Goal: Find specific page/section: Find specific page/section

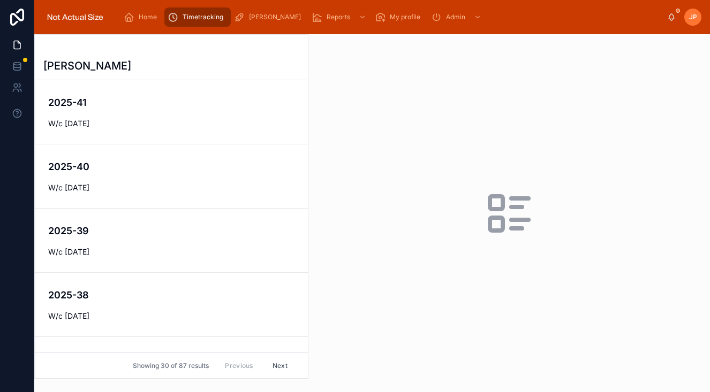
click at [153, 99] on h4 "2025-41" at bounding box center [171, 102] width 247 height 14
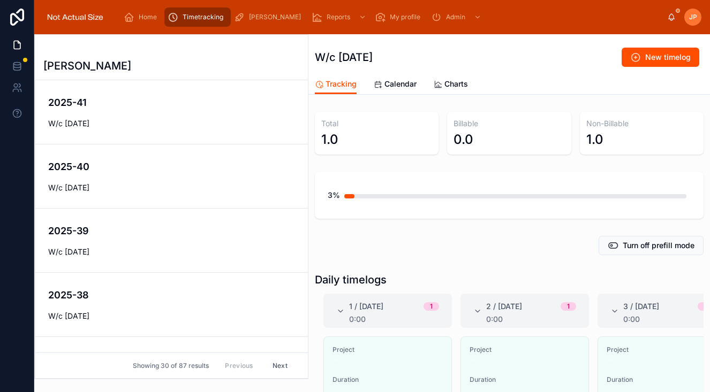
click at [263, 13] on span "[PERSON_NAME]" at bounding box center [275, 17] width 52 height 9
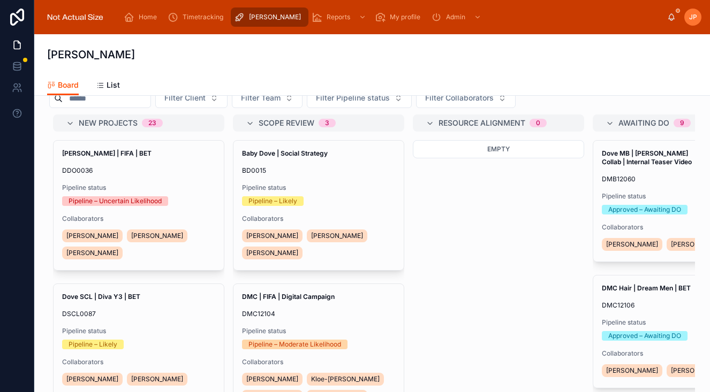
scroll to position [63, 0]
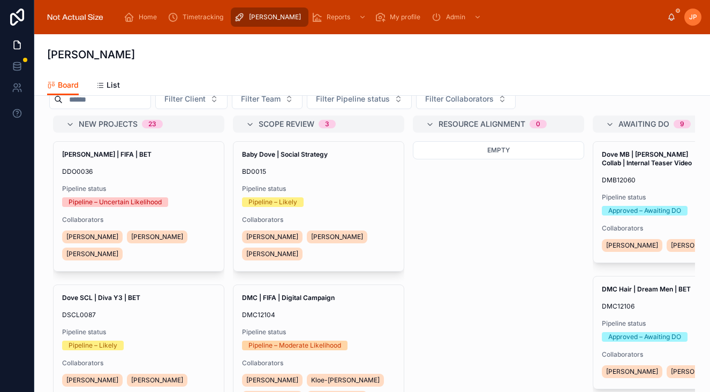
click at [105, 85] on div "List" at bounding box center [108, 85] width 24 height 11
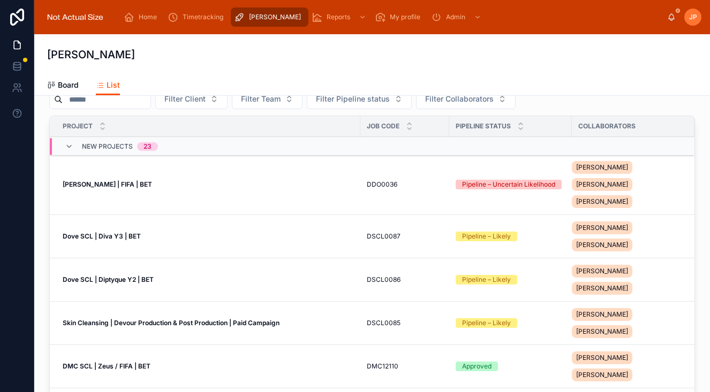
click at [68, 148] on icon at bounding box center [69, 146] width 9 height 9
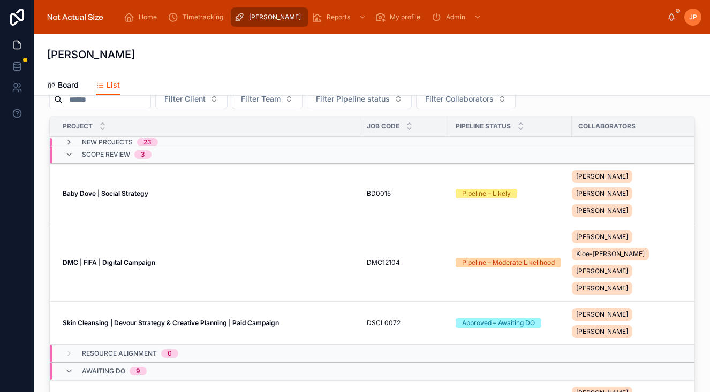
click at [69, 155] on icon at bounding box center [69, 154] width 9 height 9
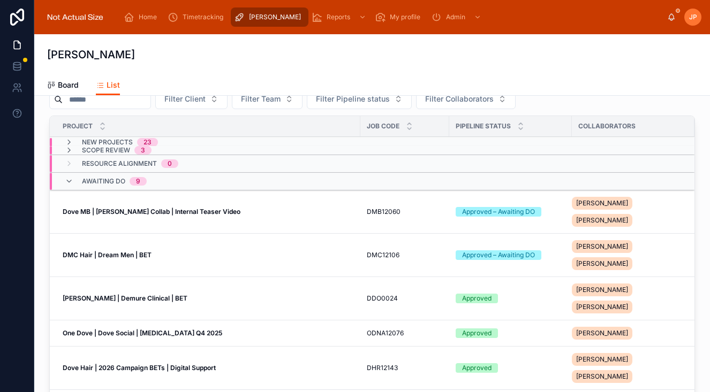
click at [70, 180] on icon at bounding box center [69, 181] width 9 height 9
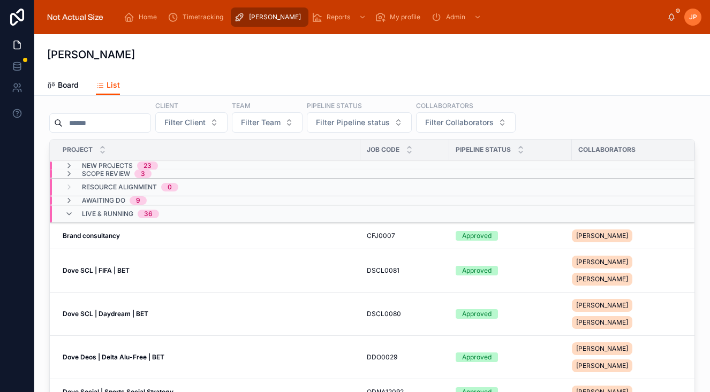
click at [65, 215] on icon at bounding box center [69, 214] width 9 height 9
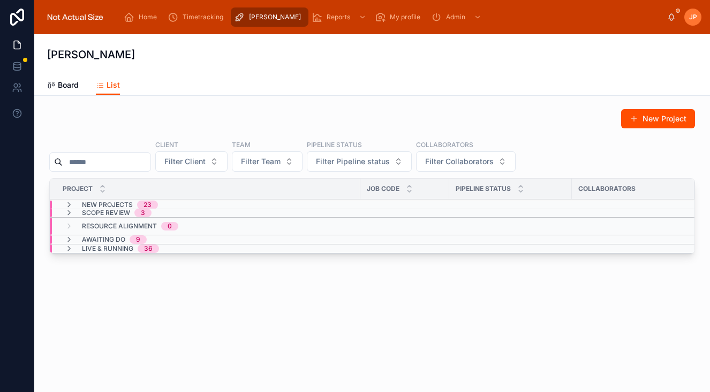
click at [69, 211] on icon at bounding box center [69, 213] width 9 height 9
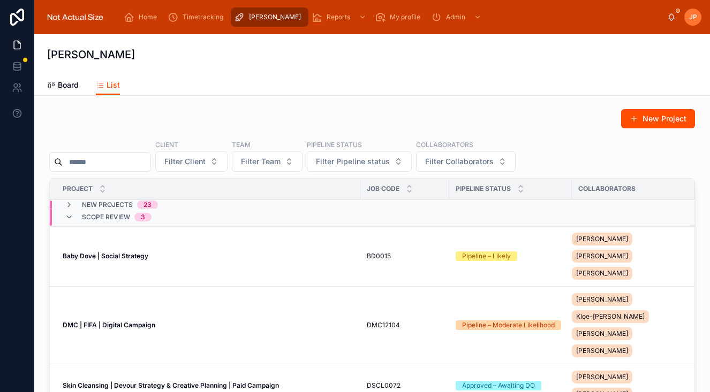
click at [69, 211] on div "Scope review 3" at bounding box center [108, 217] width 87 height 17
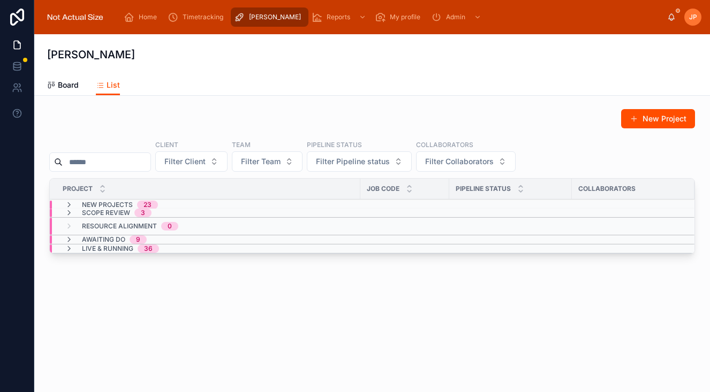
click at [67, 202] on icon at bounding box center [69, 205] width 9 height 9
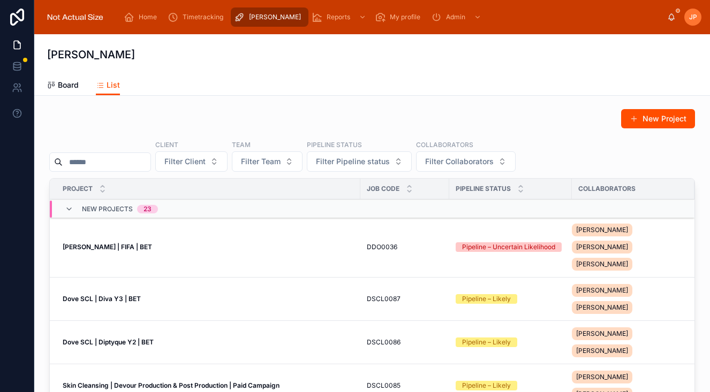
click at [71, 208] on icon at bounding box center [69, 209] width 9 height 9
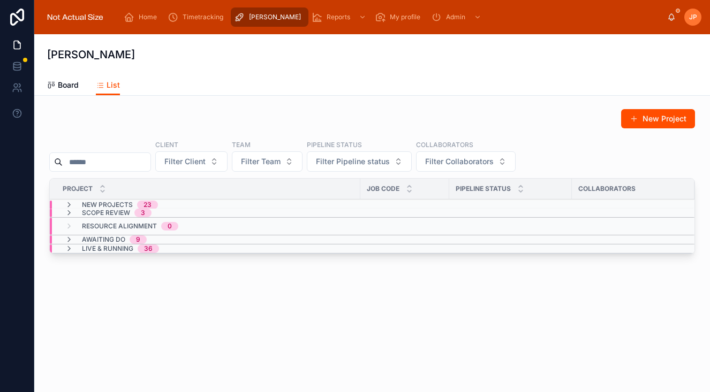
click at [71, 202] on icon at bounding box center [69, 205] width 9 height 9
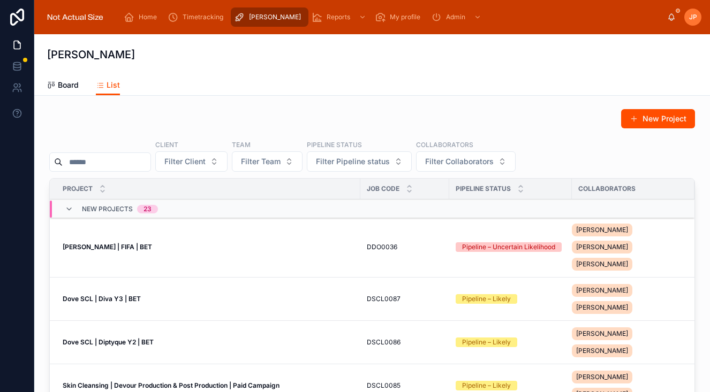
click at [71, 209] on icon at bounding box center [69, 209] width 9 height 9
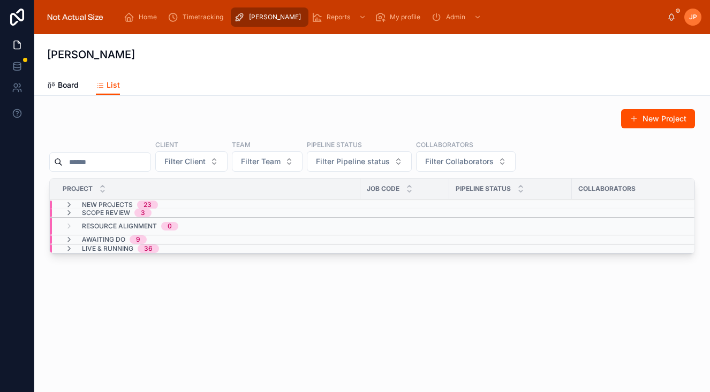
click at [70, 203] on icon at bounding box center [69, 205] width 9 height 9
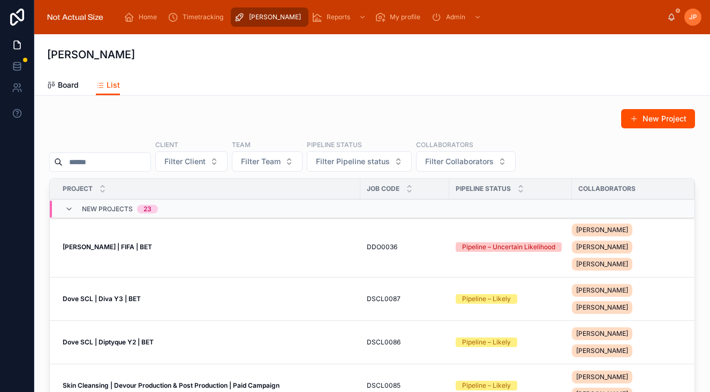
click at [66, 211] on icon at bounding box center [69, 209] width 9 height 9
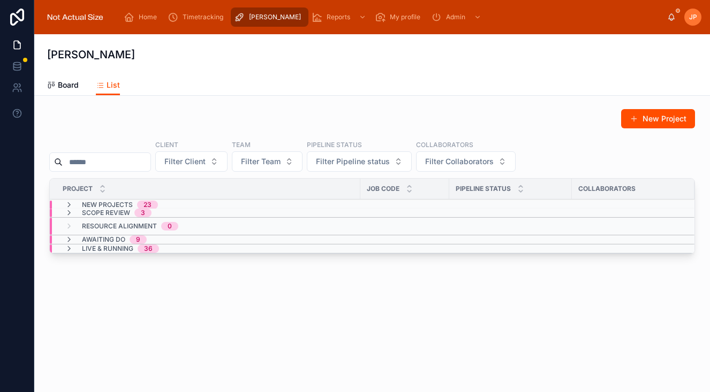
click at [68, 203] on icon at bounding box center [69, 205] width 9 height 9
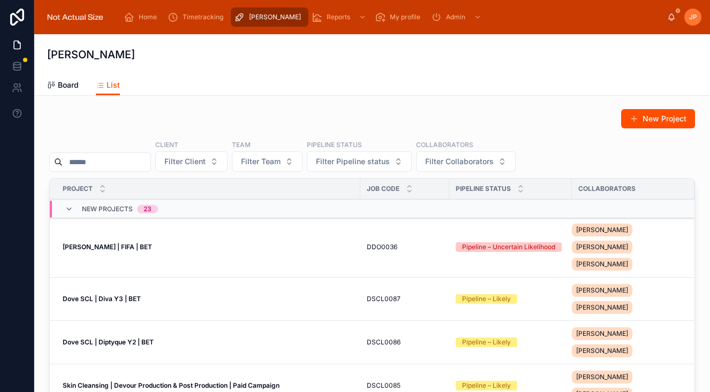
click at [344, 244] on div "[PERSON_NAME] | FIFA | BET [PERSON_NAME] | FIFA | BET" at bounding box center [208, 247] width 291 height 9
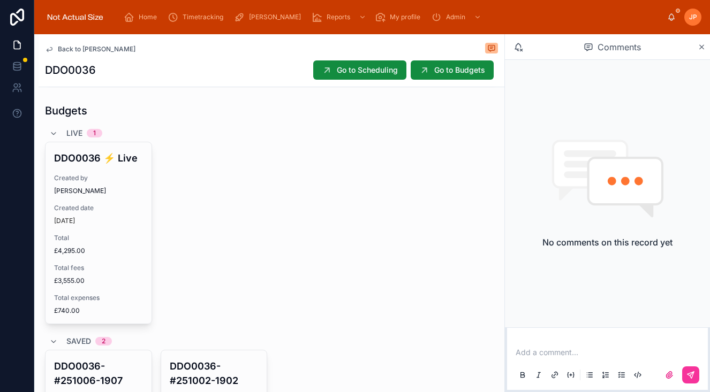
scroll to position [401, 0]
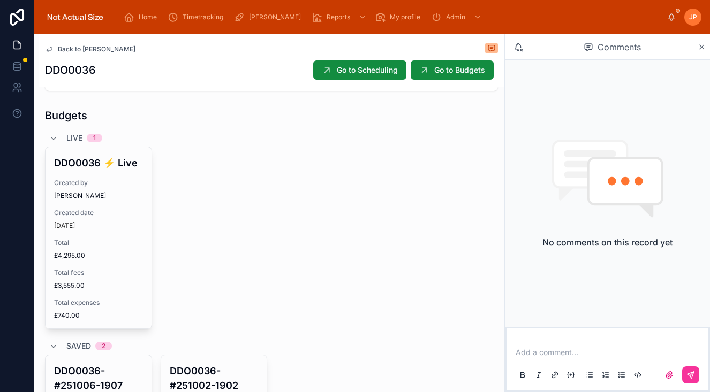
click at [59, 46] on span "Back to [PERSON_NAME]" at bounding box center [97, 49] width 78 height 9
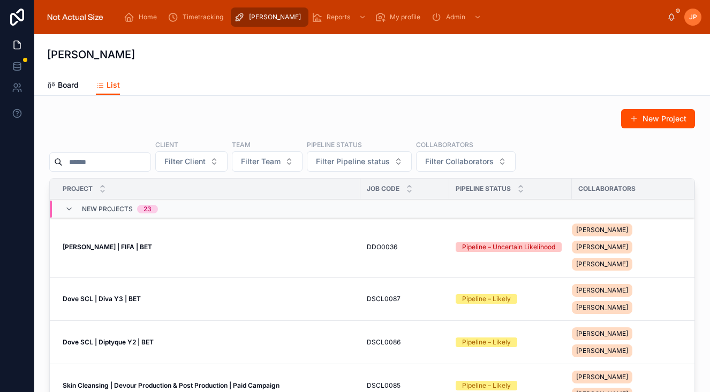
click at [70, 206] on icon at bounding box center [69, 209] width 9 height 9
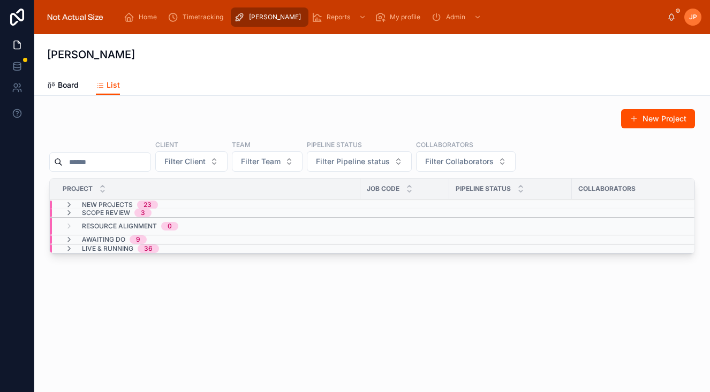
click at [105, 187] on div at bounding box center [102, 189] width 7 height 12
click at [105, 188] on icon at bounding box center [102, 191] width 7 height 7
click at [281, 161] on span "Filter Team" at bounding box center [261, 161] width 40 height 11
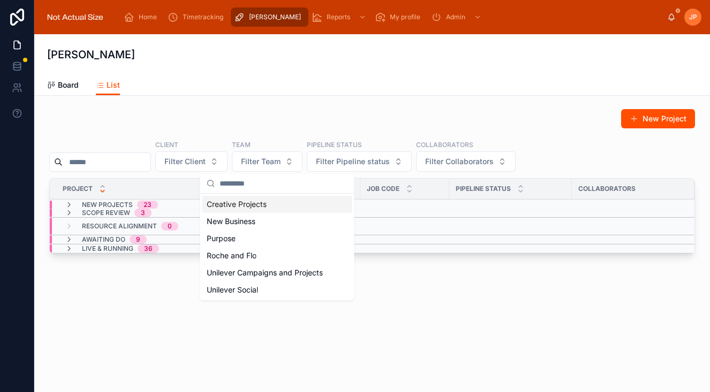
click at [318, 139] on div "New Project Client Filter Client Team Filter Team Pipeline status Filter Pipeli…" at bounding box center [372, 182] width 646 height 146
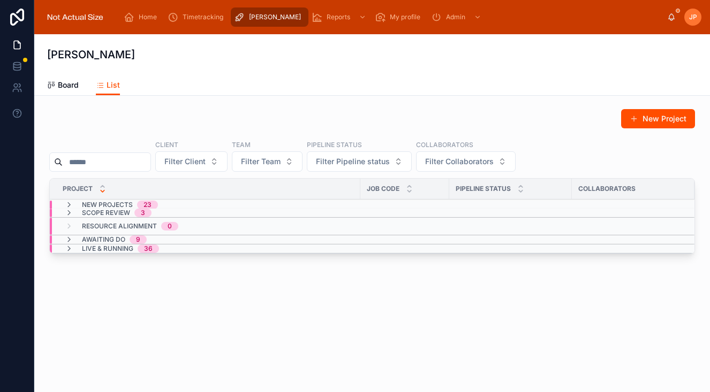
click at [181, 160] on span "Filter Client" at bounding box center [184, 161] width 41 height 11
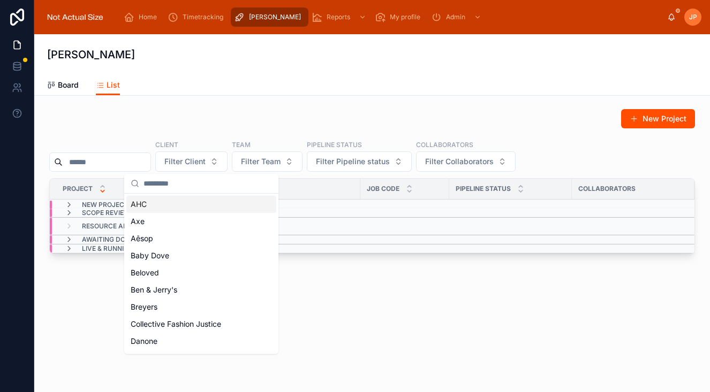
click at [208, 132] on div "New Project" at bounding box center [372, 121] width 646 height 25
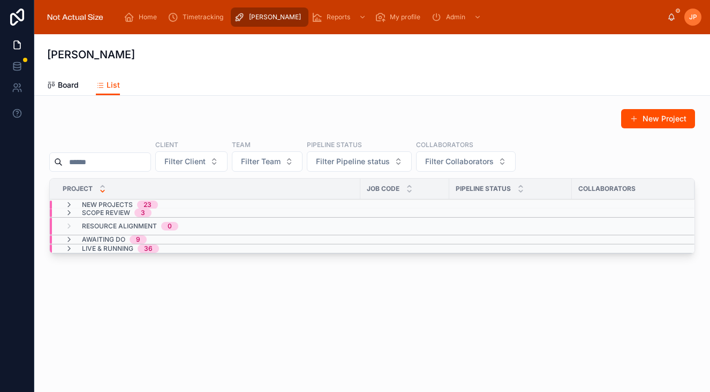
click at [69, 86] on span "Board" at bounding box center [68, 85] width 21 height 11
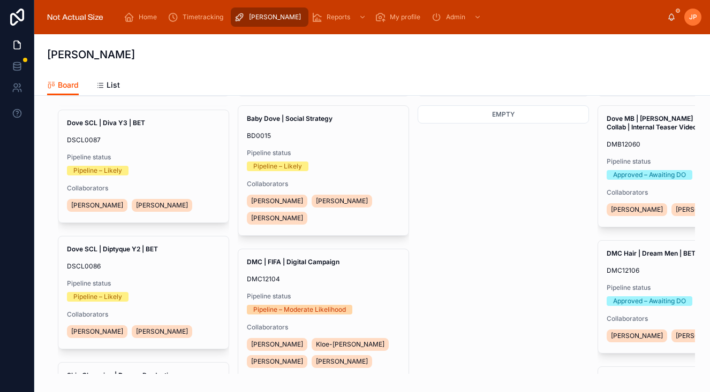
scroll to position [188, 0]
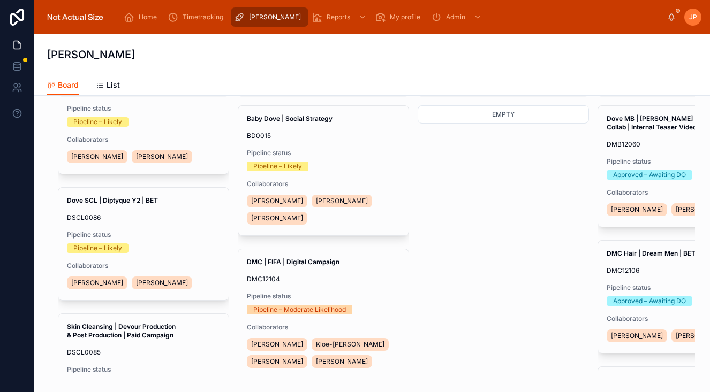
click at [203, 245] on div "Pipeline – Likely" at bounding box center [143, 249] width 153 height 10
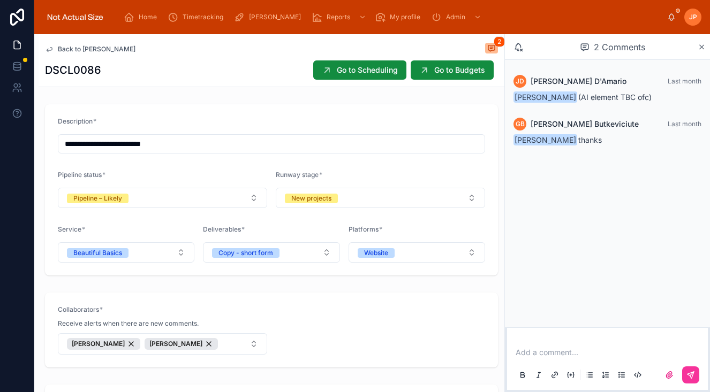
click at [80, 36] on div "Back to [PERSON_NAME] 2 DSCL0086 Go to Scheduling Go to Budgets" at bounding box center [271, 60] width 453 height 52
click at [80, 54] on div "Back to [PERSON_NAME] 2" at bounding box center [271, 49] width 453 height 13
click at [92, 49] on span "Back to [PERSON_NAME]" at bounding box center [97, 49] width 78 height 9
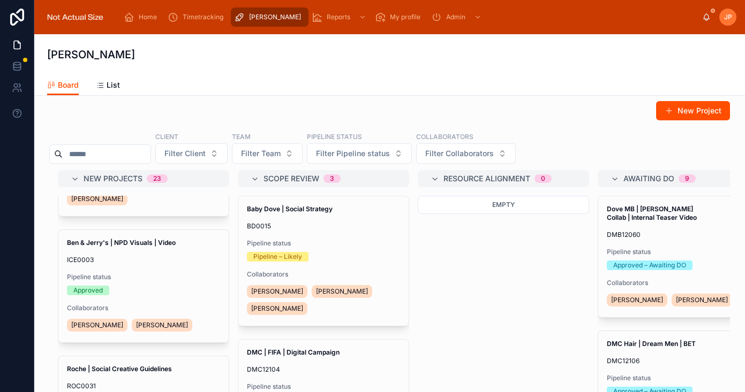
scroll to position [2473, 0]
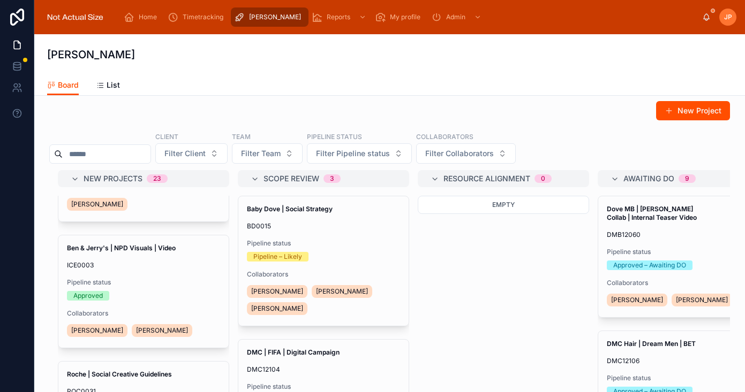
click at [197, 294] on div "Ben & Jerry's | NPD Visuals | Video ICE0003 Pipeline status Approved Collaborat…" at bounding box center [143, 292] width 170 height 112
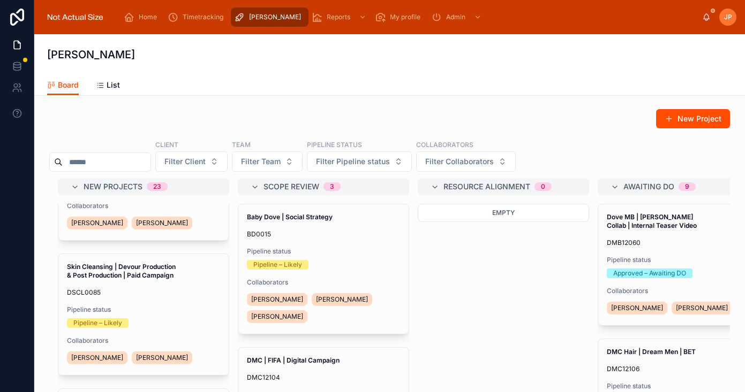
scroll to position [276, 0]
